Goal: Task Accomplishment & Management: Manage account settings

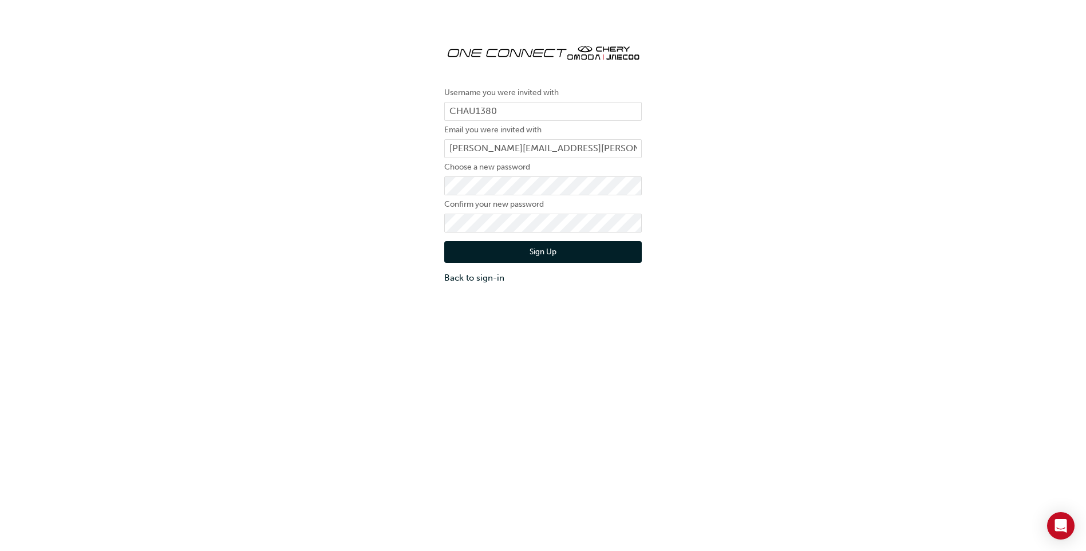
click at [460, 251] on button "Sign Up" at bounding box center [543, 252] width 198 height 22
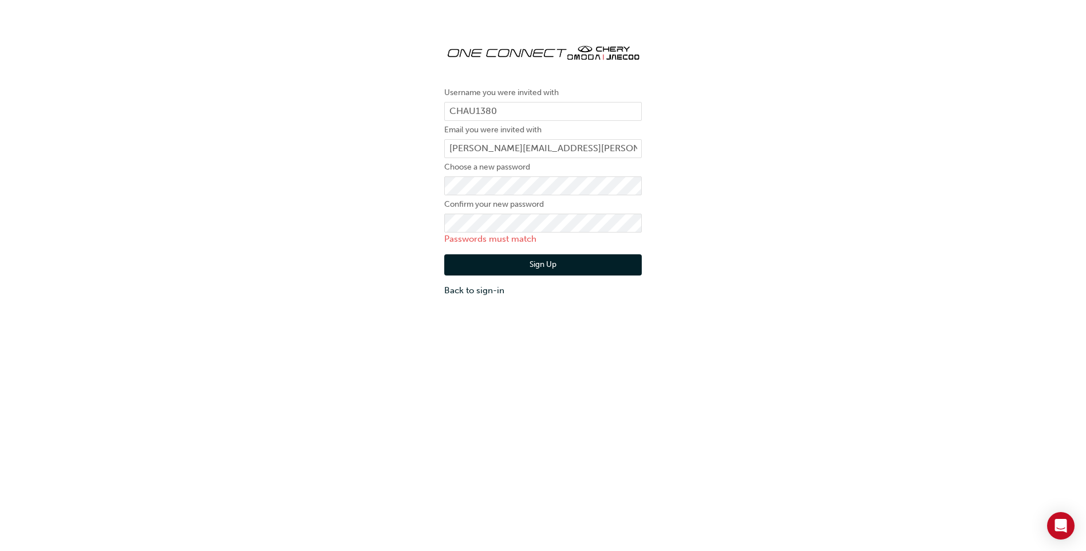
click at [491, 256] on button "Sign Up" at bounding box center [543, 265] width 198 height 22
click at [436, 224] on div "Username you were invited with CHAU1380 Email you were invited with [PERSON_NAM…" at bounding box center [543, 166] width 215 height 280
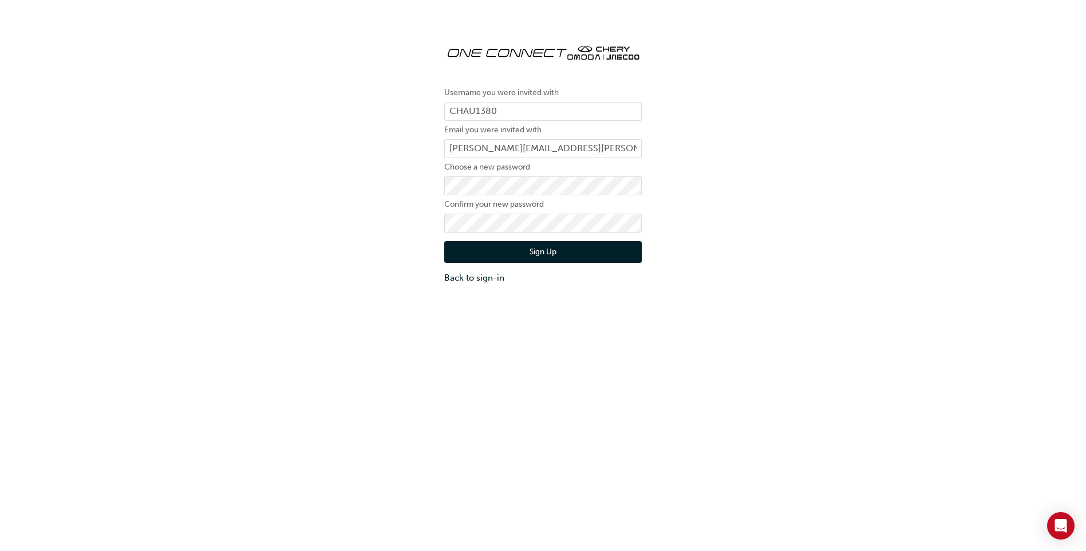
click at [458, 249] on button "Sign Up" at bounding box center [543, 252] width 198 height 22
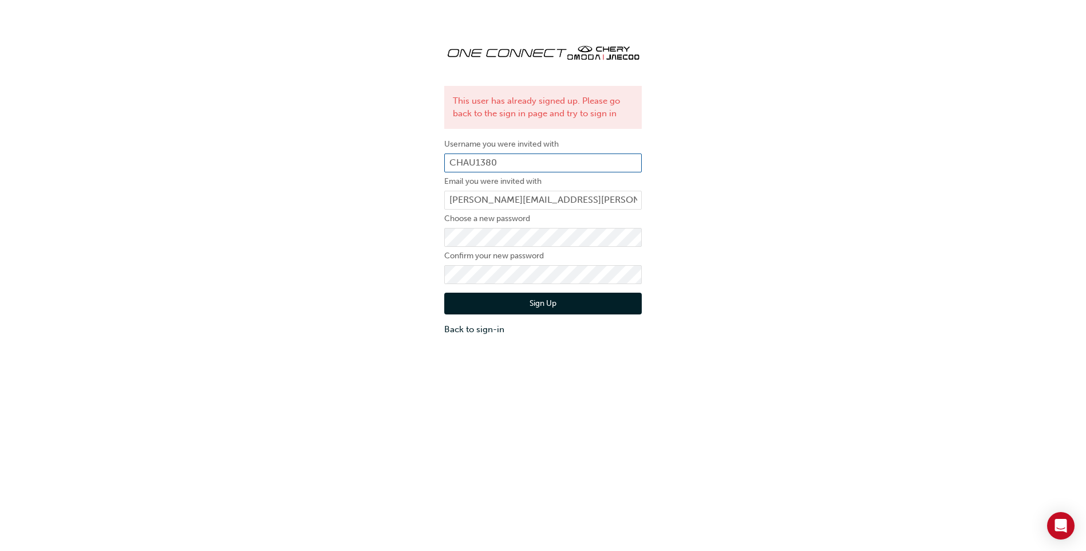
drag, startPoint x: 526, startPoint y: 165, endPoint x: 452, endPoint y: 164, distance: 73.9
click at [452, 164] on input "CHAU1380" at bounding box center [543, 162] width 198 height 19
click at [480, 328] on link "Back to sign-in" at bounding box center [543, 329] width 198 height 13
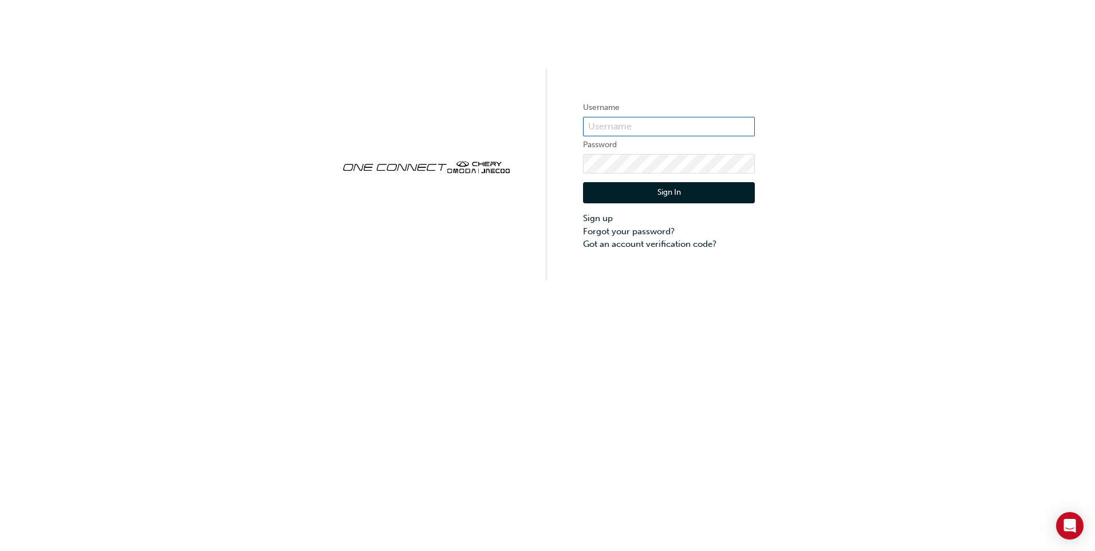
click at [628, 129] on input "text" at bounding box center [669, 126] width 172 height 19
type input "CHAU1380"
click at [643, 195] on button "Sign In" at bounding box center [669, 193] width 172 height 22
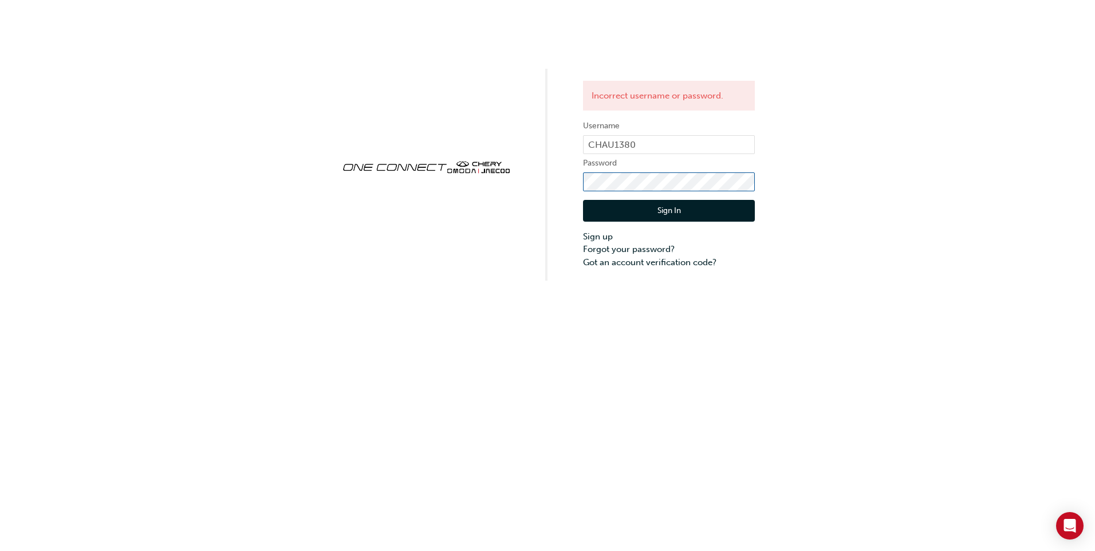
click at [514, 182] on div "Incorrect username or password. Username CHAU1380 Password Sign In Sign up Forg…" at bounding box center [547, 140] width 1095 height 281
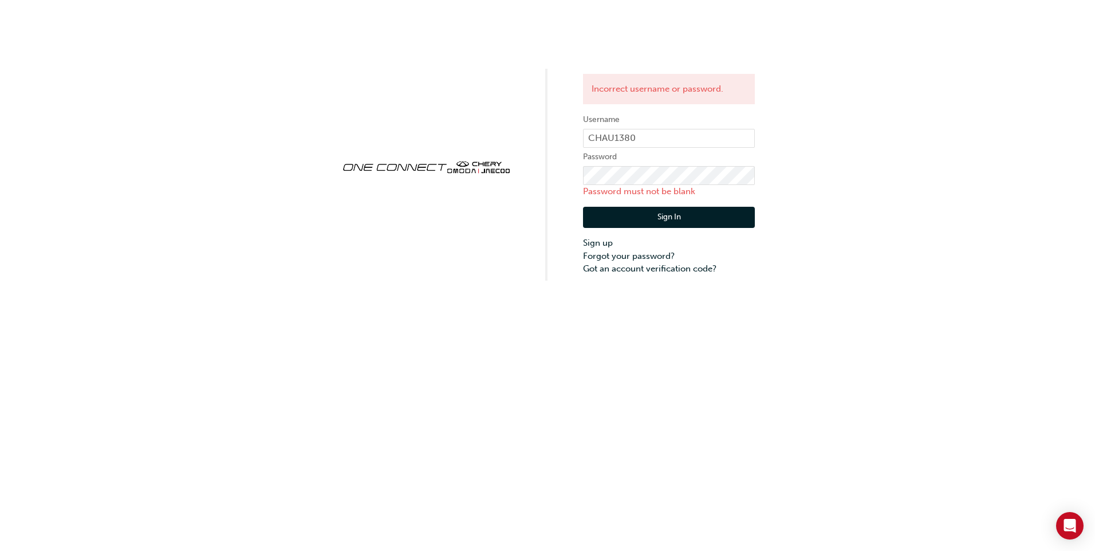
click at [681, 314] on div "Incorrect username or password. Username CHAU1380 Password Password must not be…" at bounding box center [547, 275] width 1095 height 551
click at [608, 257] on link "Forgot your password?" at bounding box center [669, 256] width 172 height 13
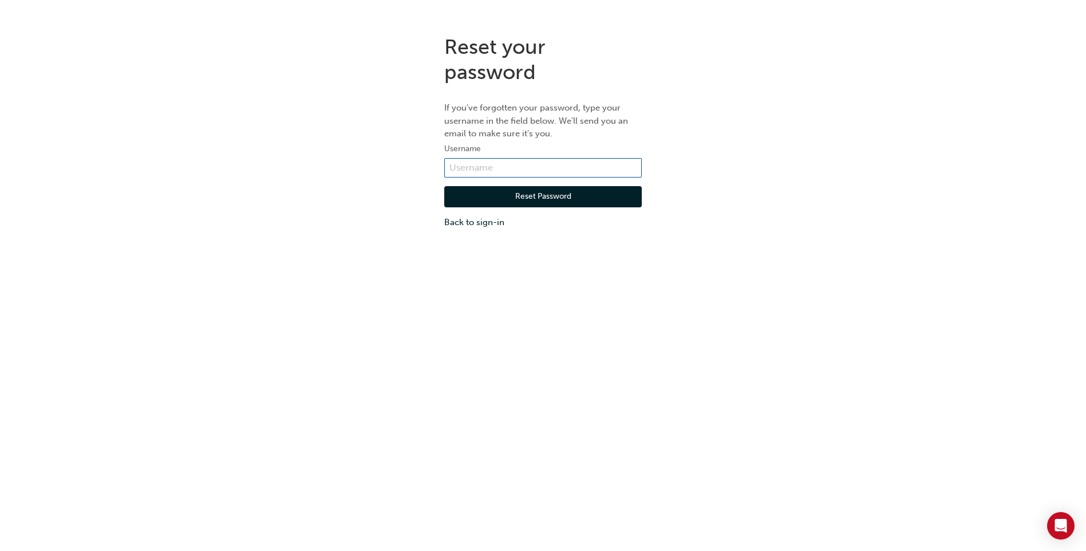
click at [484, 172] on input "text" at bounding box center [543, 167] width 198 height 19
type input "CHAU1380"
click at [498, 194] on button "Reset Password" at bounding box center [543, 197] width 198 height 22
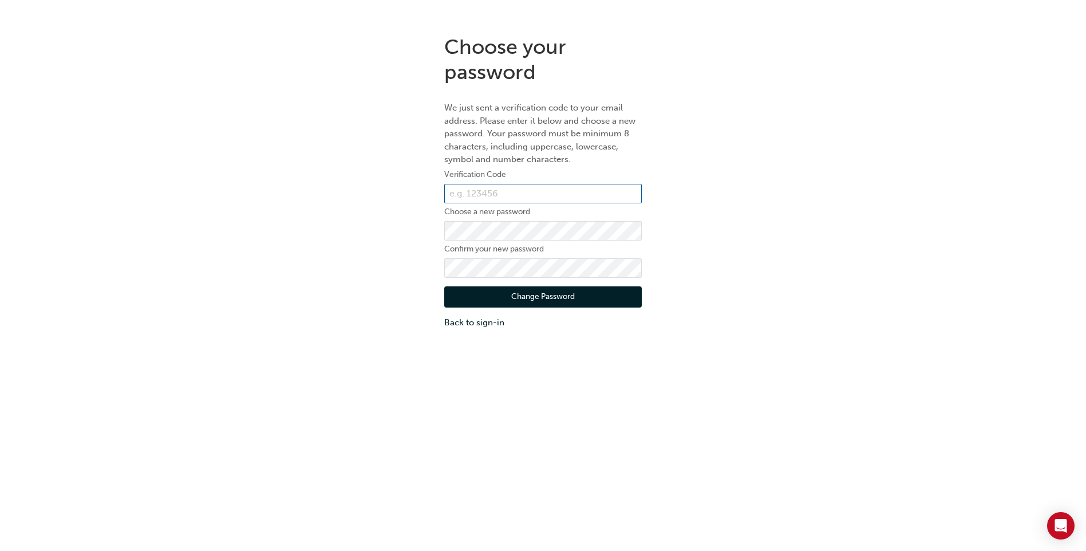
click at [498, 194] on input "text" at bounding box center [543, 193] width 198 height 19
paste input "738410"
type input "738410"
click at [461, 297] on button "Change Password" at bounding box center [543, 297] width 198 height 22
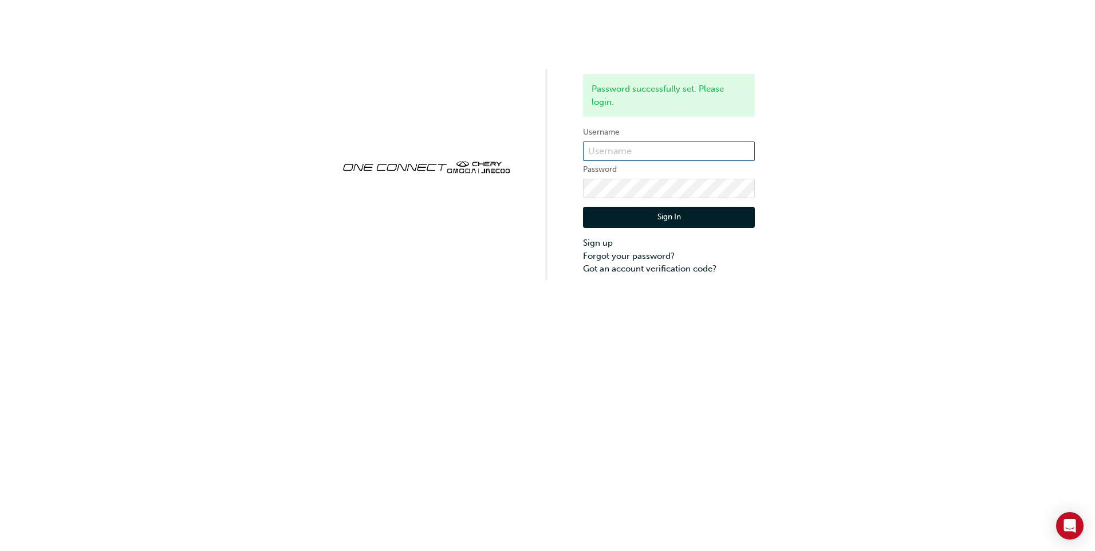
type input "CHAU1380"
drag, startPoint x: 667, startPoint y: 214, endPoint x: 662, endPoint y: 220, distance: 7.3
click at [667, 214] on button "Sign In" at bounding box center [669, 218] width 172 height 22
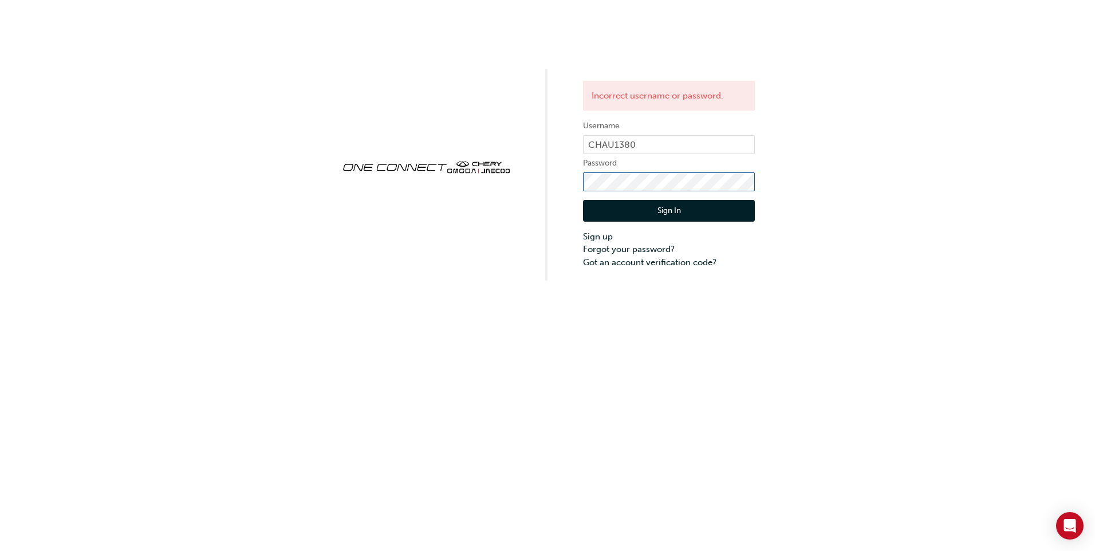
click at [518, 175] on div "Incorrect username or password. Username CHAU1380 Password Sign In Sign up Forg…" at bounding box center [547, 140] width 1095 height 281
click at [592, 211] on button "Sign In" at bounding box center [669, 211] width 172 height 22
